Goal: Book appointment/travel/reservation

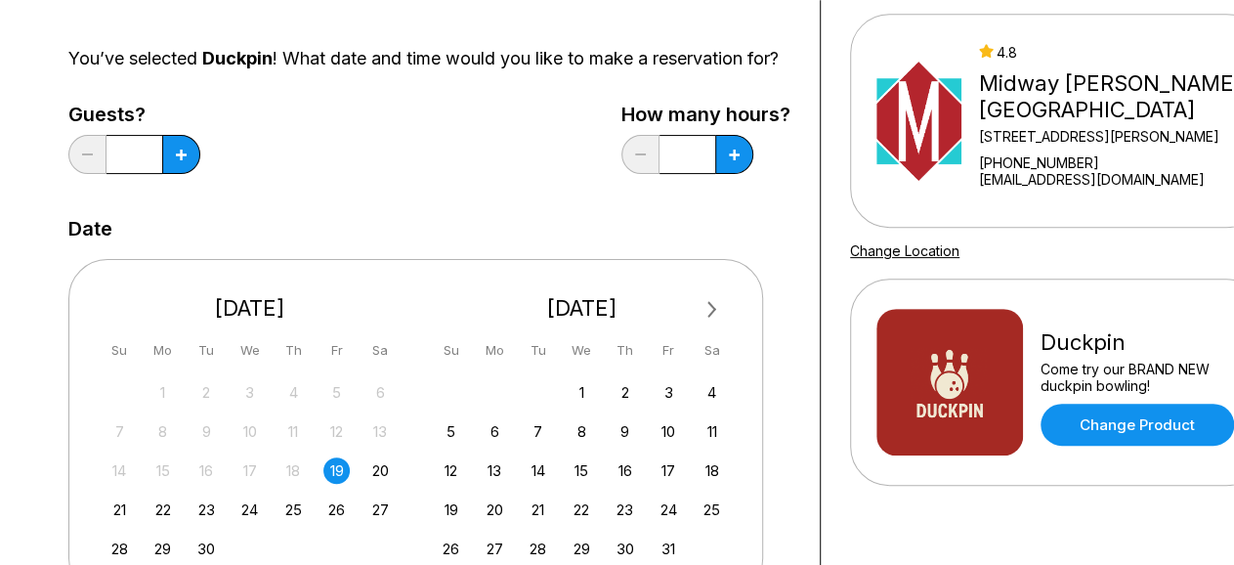
scroll to position [203, 0]
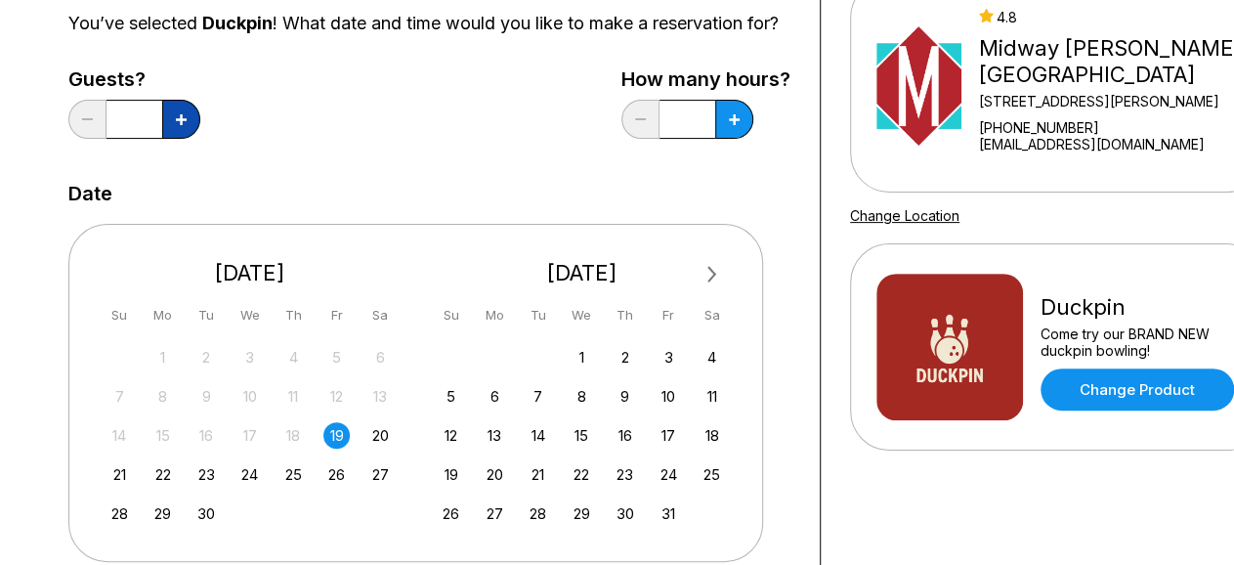
click at [196, 138] on button at bounding box center [181, 119] width 38 height 39
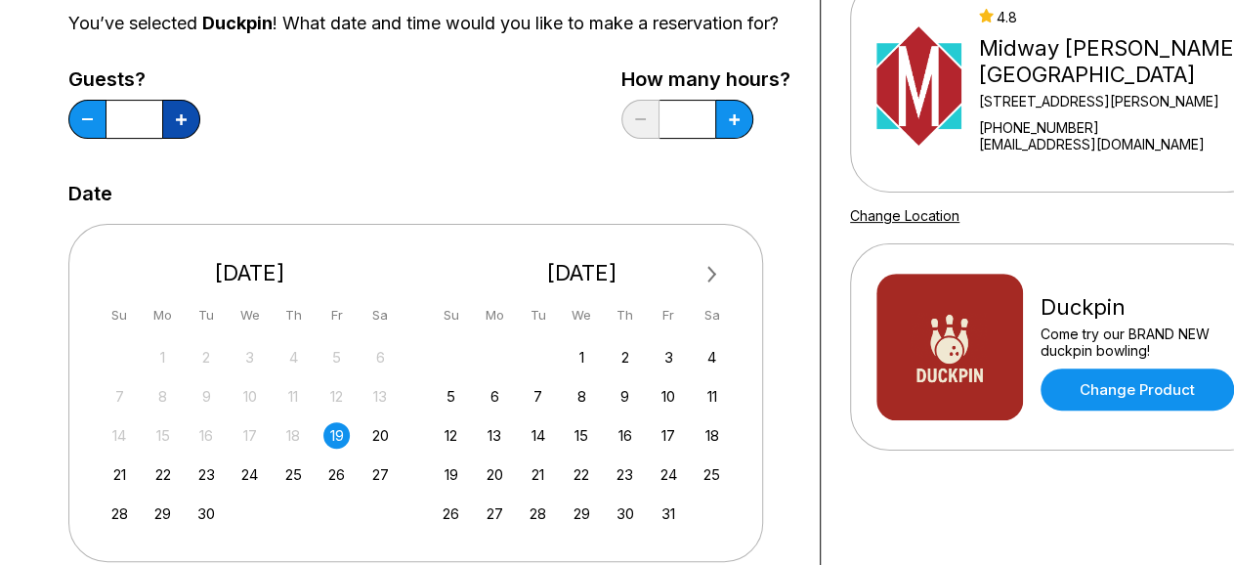
click at [196, 138] on button at bounding box center [181, 119] width 38 height 39
type input "*"
click at [734, 125] on icon at bounding box center [734, 119] width 11 height 11
click at [748, 138] on button at bounding box center [734, 119] width 38 height 39
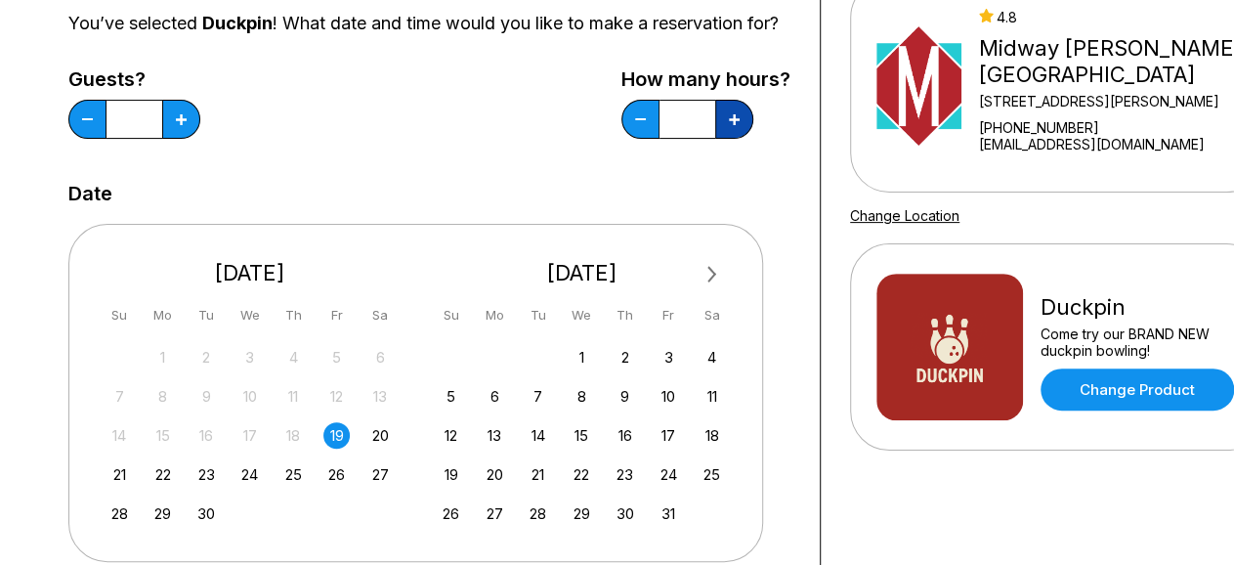
type input "*"
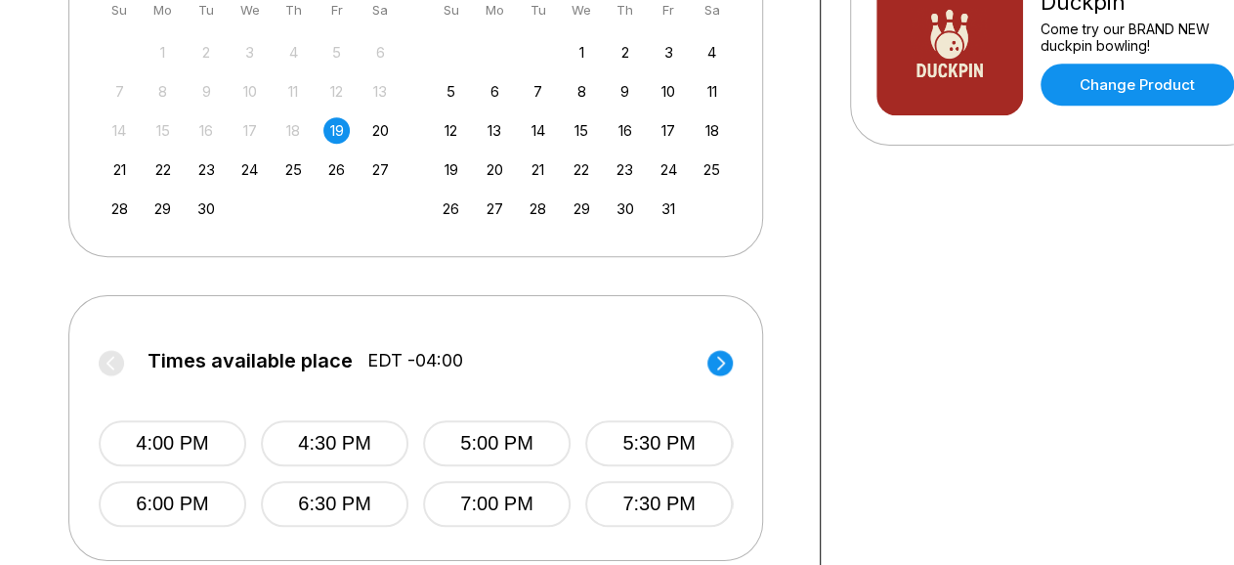
scroll to position [610, 0]
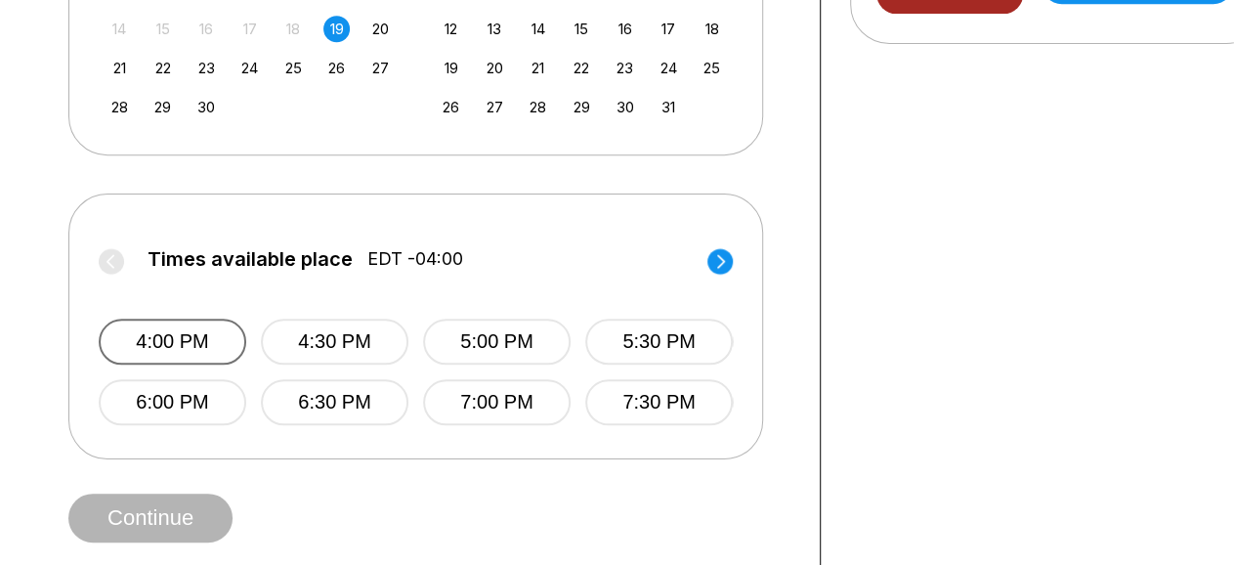
click at [180, 364] on button "4:00 PM" at bounding box center [173, 341] width 148 height 46
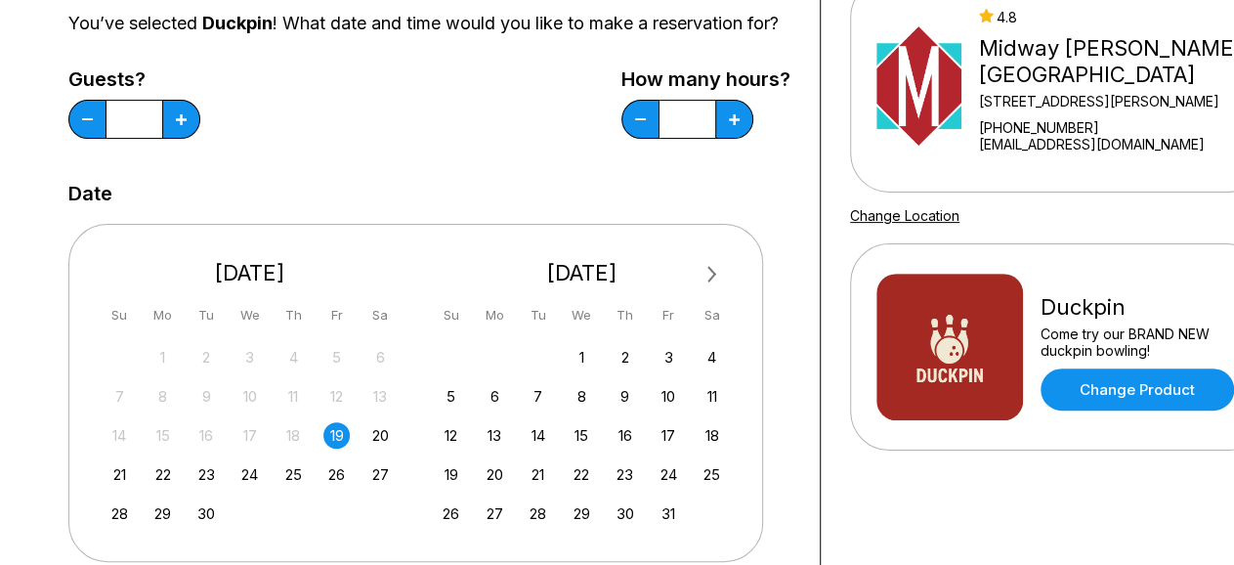
scroll to position [508, 0]
